Goal: Task Accomplishment & Management: Manage account settings

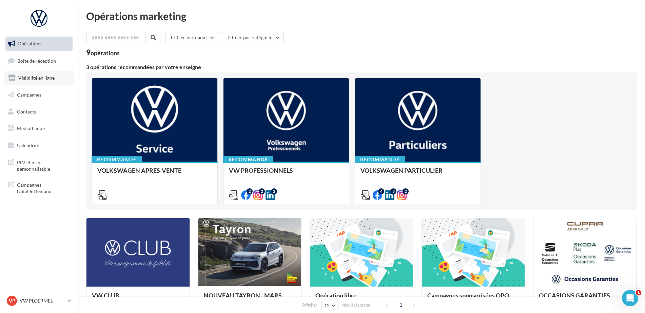
click at [49, 75] on span "Visibilité en ligne" at bounding box center [36, 78] width 36 height 6
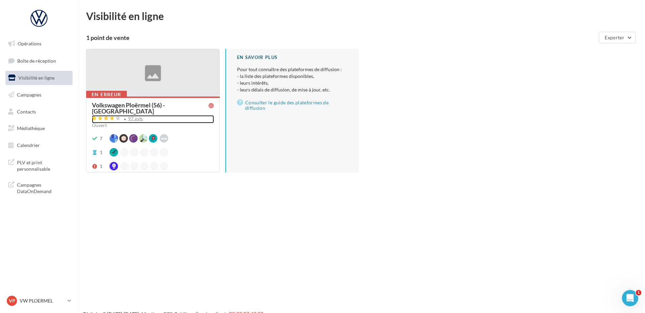
click at [135, 117] on div "97 avis" at bounding box center [135, 119] width 15 height 4
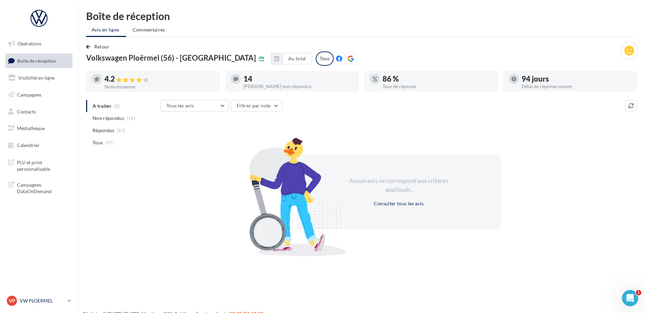
click at [31, 302] on p "VW PLOERMEL" at bounding box center [42, 301] width 45 height 7
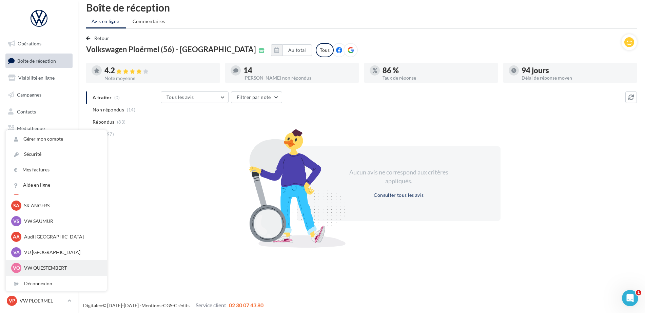
scroll to position [11, 0]
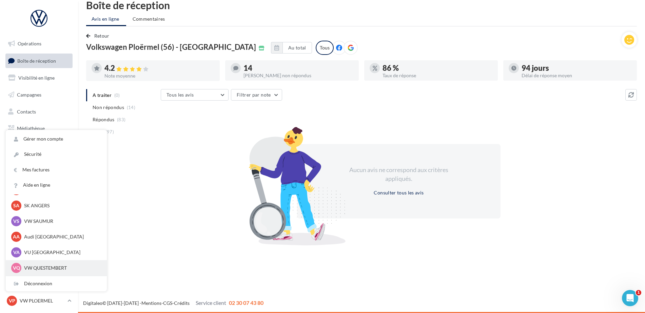
click at [41, 268] on p "VW QUESTEMBERT" at bounding box center [61, 268] width 75 height 7
